Goal: Information Seeking & Learning: Learn about a topic

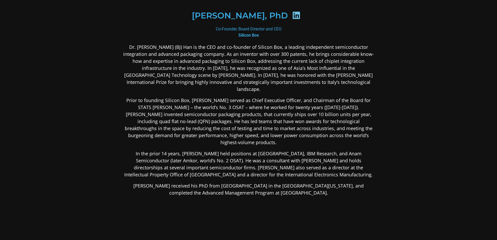
scroll to position [78, 0]
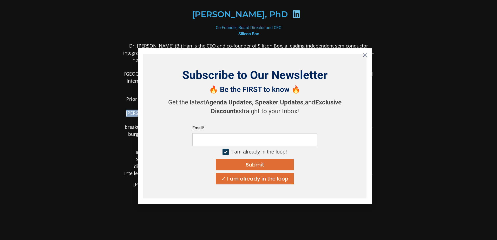
drag, startPoint x: 303, startPoint y: 99, endPoint x: 311, endPoint y: 106, distance: 10.2
click at [311, 106] on body "[PERSON_NAME], PhD Co-Founder, Board Director and CEO Silicon Box In the prior …" at bounding box center [248, 120] width 497 height 240
drag, startPoint x: 311, startPoint y: 106, endPoint x: 365, endPoint y: 55, distance: 74.2
click at [330, 55] on icon "Close" at bounding box center [365, 55] width 5 height 5
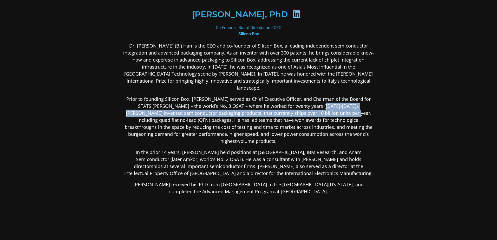
click at [151, 108] on p "Prior to founding Silicon Box, [PERSON_NAME] served as Chief Executive Officer,…" at bounding box center [248, 120] width 253 height 49
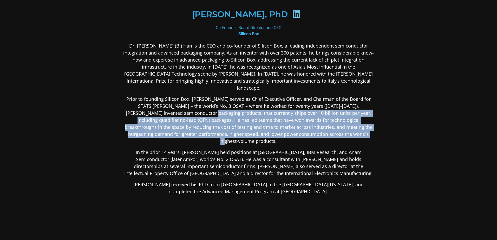
drag, startPoint x: 173, startPoint y: 106, endPoint x: 331, endPoint y: 127, distance: 160.0
click at [330, 127] on p "Prior to founding Silicon Box, [PERSON_NAME] served as Chief Executive Officer,…" at bounding box center [248, 120] width 253 height 49
drag, startPoint x: 331, startPoint y: 127, endPoint x: 311, endPoint y: 127, distance: 20.0
click at [298, 127] on p "Prior to founding Silicon Box, [PERSON_NAME] served as Chief Executive Officer,…" at bounding box center [248, 120] width 253 height 49
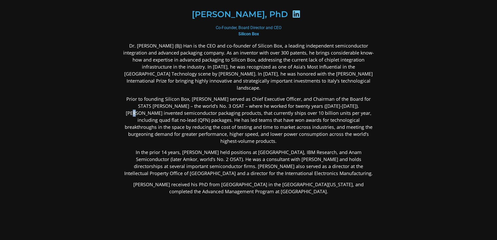
drag, startPoint x: 344, startPoint y: 96, endPoint x: 348, endPoint y: 96, distance: 3.6
click at [330, 96] on p "Prior to founding Silicon Box, [PERSON_NAME] served as Chief Executive Officer,…" at bounding box center [248, 120] width 253 height 49
drag, startPoint x: 348, startPoint y: 96, endPoint x: 378, endPoint y: 90, distance: 30.6
click at [330, 90] on div "[PERSON_NAME], PhD Co-Founder, Board Director and CEO Silicon Box Dr. [PERSON_N…" at bounding box center [248, 109] width 281 height 364
click at [330, 64] on section "[PERSON_NAME], PhD Co-Founder, Board Director and CEO Silicon Box In the prior …" at bounding box center [248, 109] width 497 height 375
